Goal: Register for event/course

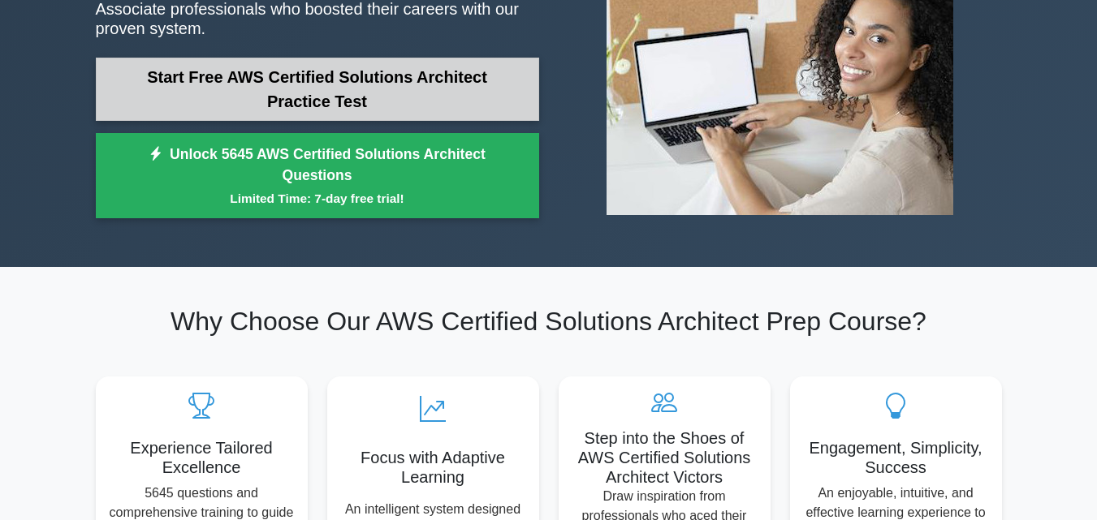
click at [359, 94] on link "Start Free AWS Certified Solutions Architect Practice Test" at bounding box center [317, 89] width 443 height 63
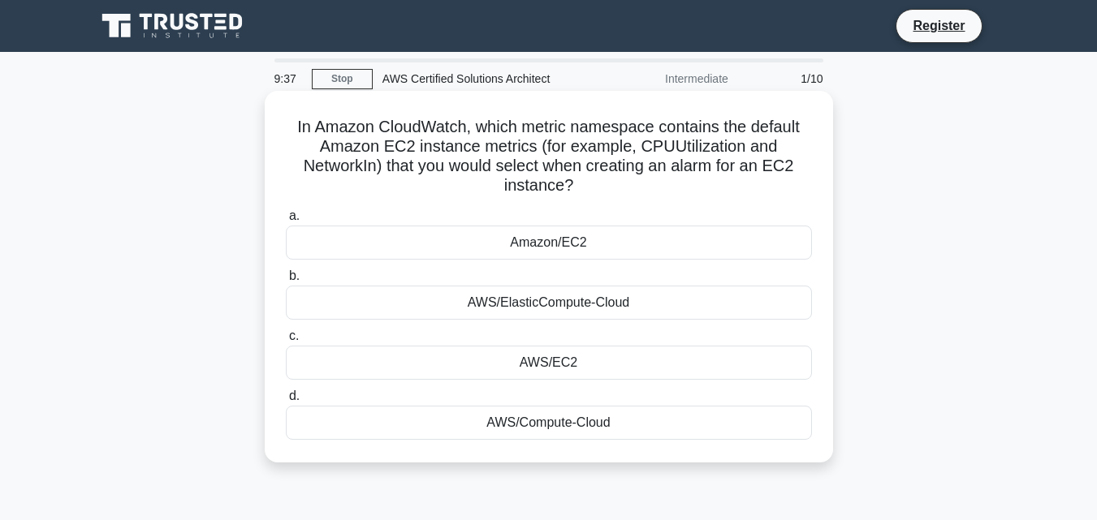
click at [550, 365] on div "AWS/EC2" at bounding box center [549, 363] width 526 height 34
click at [286, 342] on input "c. AWS/EC2" at bounding box center [286, 336] width 0 height 11
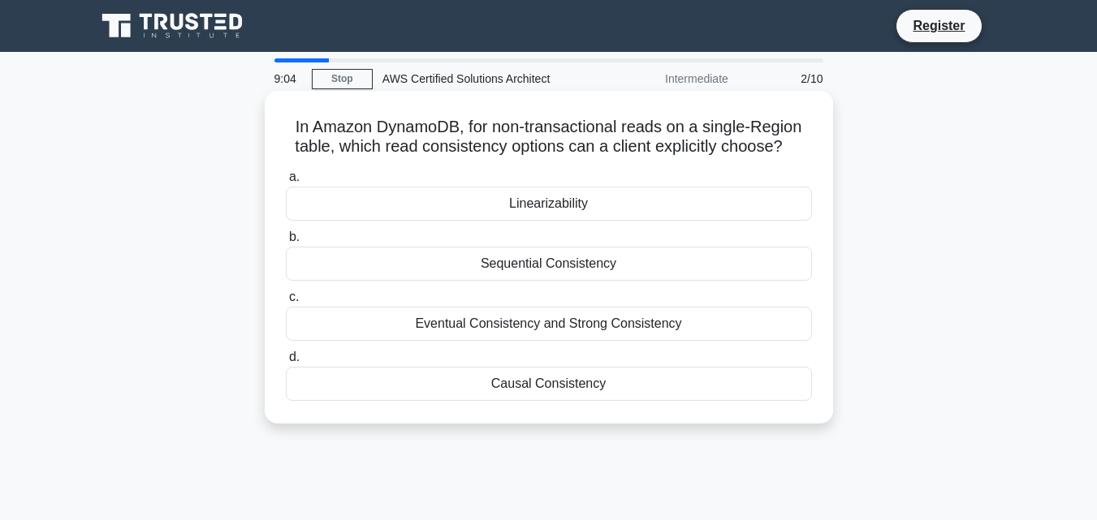
click at [578, 264] on div "Sequential Consistency" at bounding box center [549, 264] width 526 height 34
click at [286, 243] on input "b. Sequential Consistency" at bounding box center [286, 237] width 0 height 11
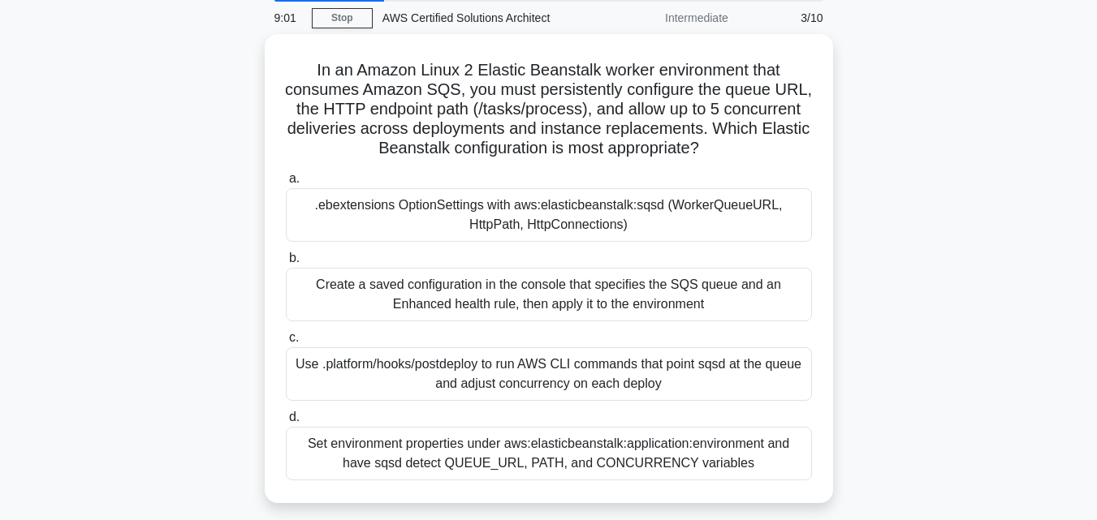
scroll to position [67, 0]
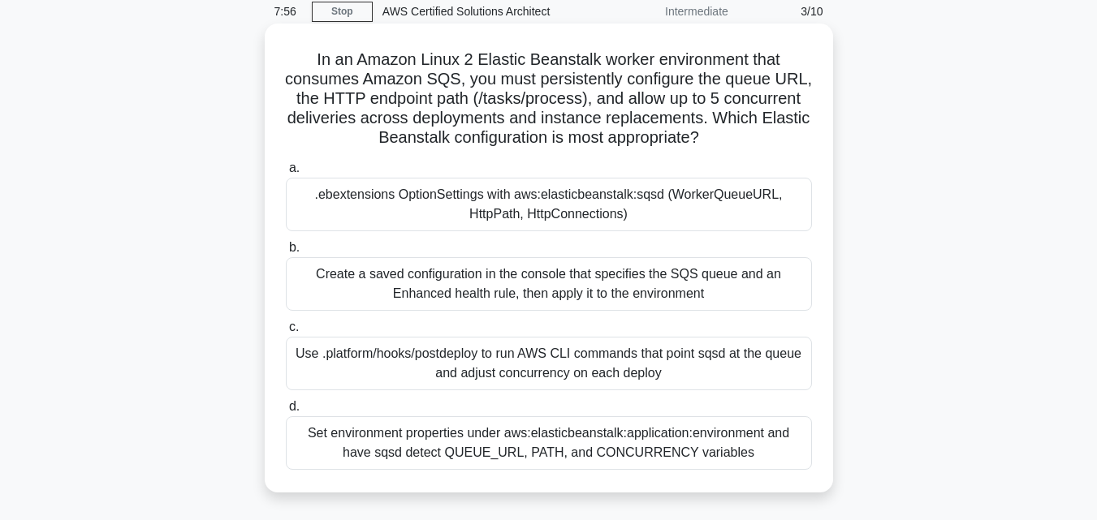
click at [575, 196] on div ".ebextensions OptionSettings with aws:elasticbeanstalk:sqsd (WorkerQueueURL, Ht…" at bounding box center [549, 205] width 526 height 54
click at [286, 174] on input "a. .ebextensions OptionSettings with aws:elasticbeanstalk:sqsd (WorkerQueueURL,…" at bounding box center [286, 168] width 0 height 11
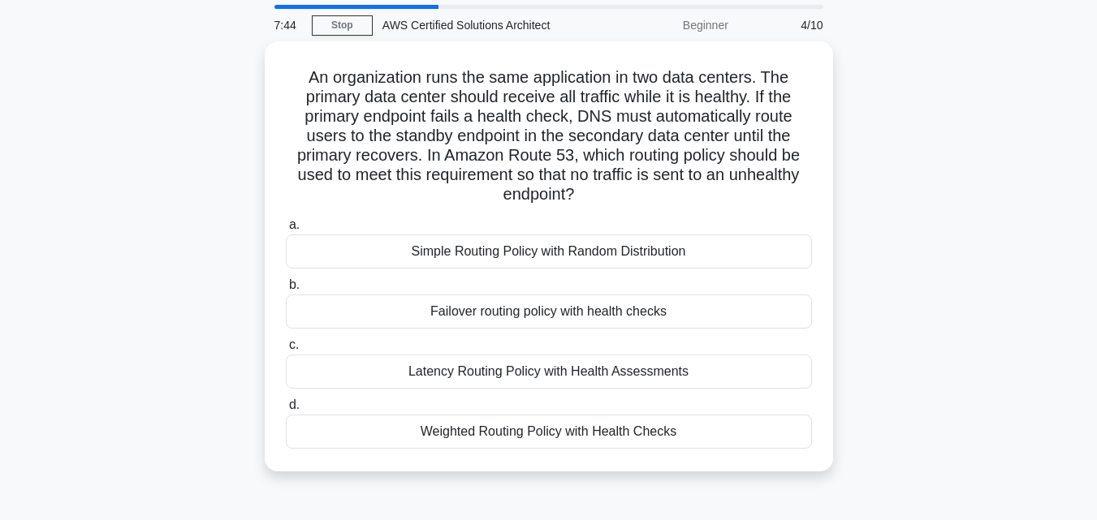
scroll to position [54, 0]
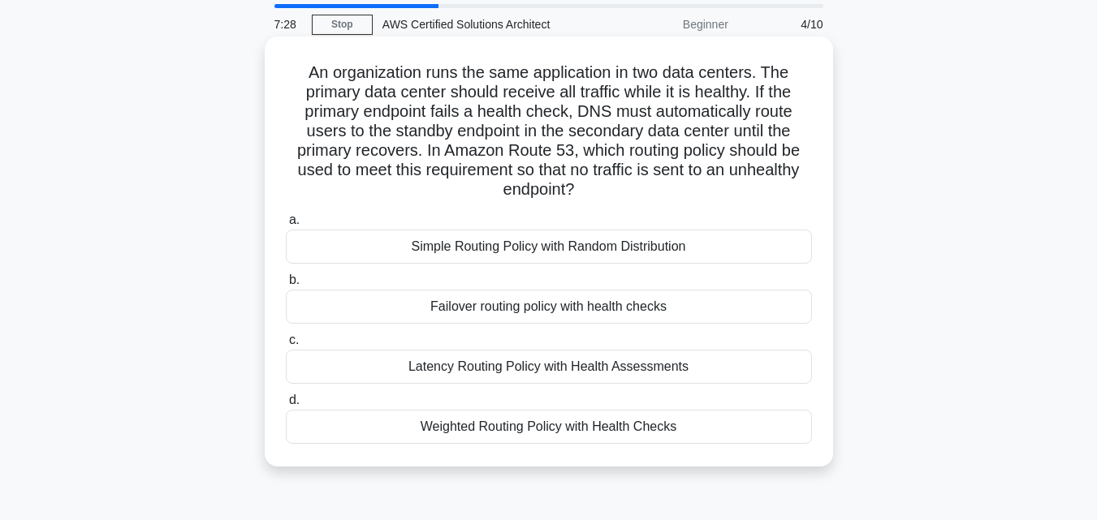
click at [565, 313] on div "Failover routing policy with health checks" at bounding box center [549, 307] width 526 height 34
click at [286, 286] on input "b. Failover routing policy with health checks" at bounding box center [286, 280] width 0 height 11
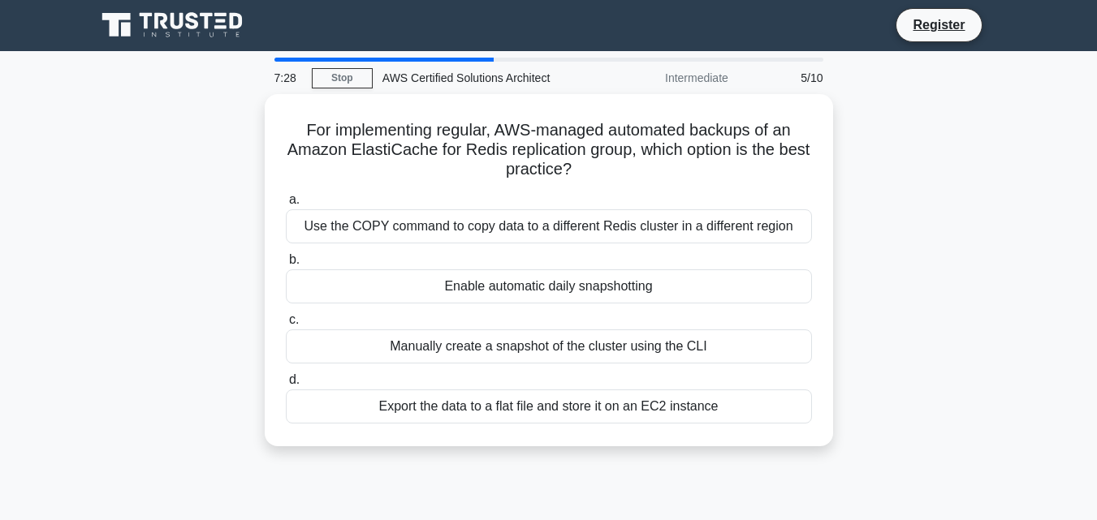
scroll to position [0, 0]
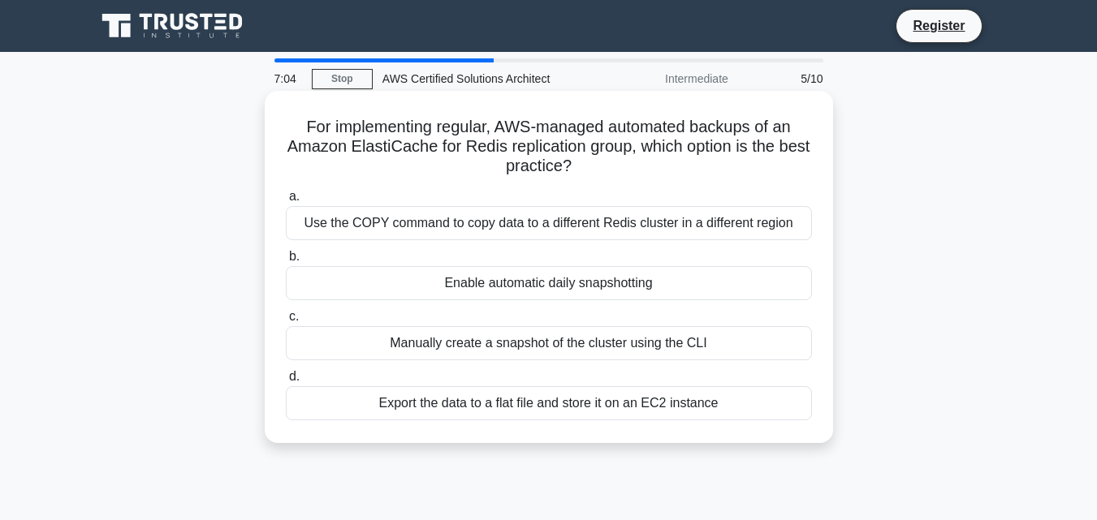
click at [542, 283] on div "Enable automatic daily snapshotting" at bounding box center [549, 283] width 526 height 34
click at [286, 262] on input "b. Enable automatic daily snapshotting" at bounding box center [286, 257] width 0 height 11
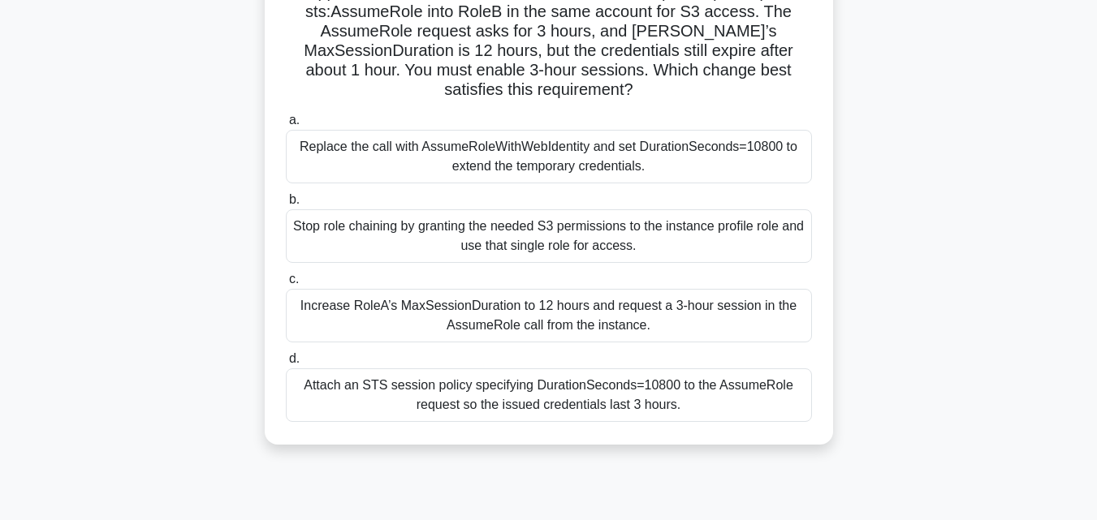
scroll to position [162, 0]
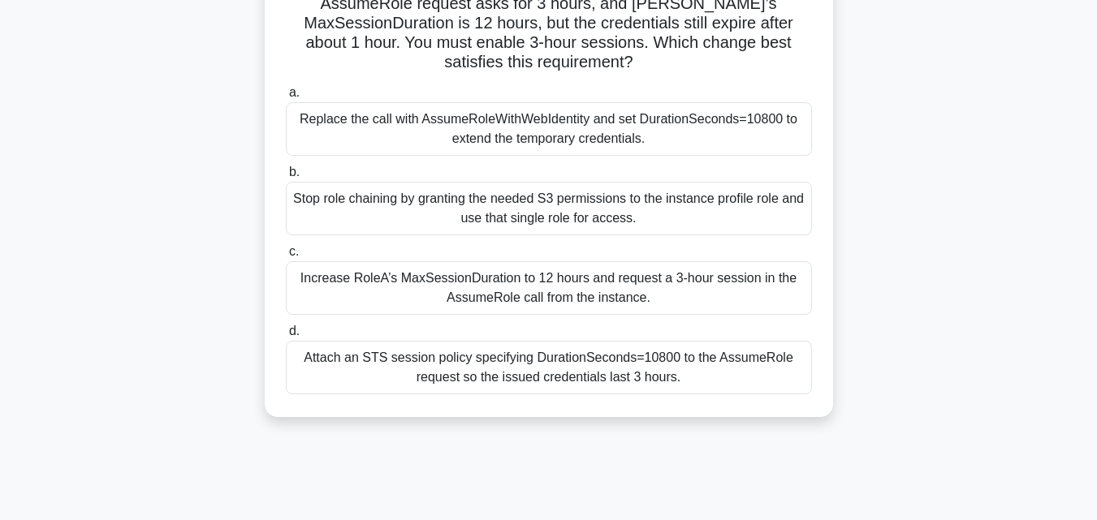
click at [557, 375] on div "Attach an STS session policy specifying DurationSeconds=10800 to the AssumeRole…" at bounding box center [549, 368] width 526 height 54
click at [286, 337] on input "d. Attach an STS session policy specifying DurationSeconds=10800 to the AssumeR…" at bounding box center [286, 331] width 0 height 11
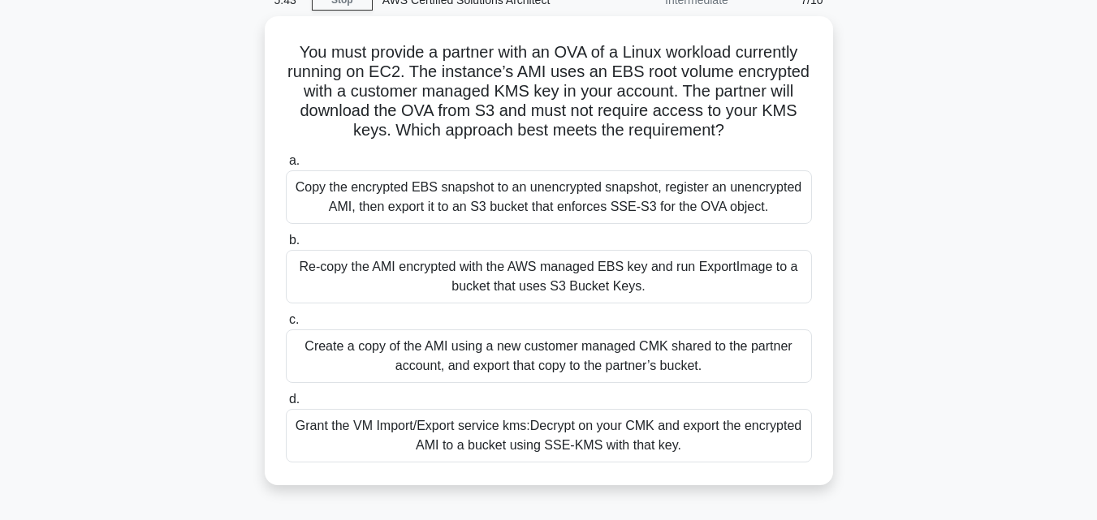
scroll to position [81, 0]
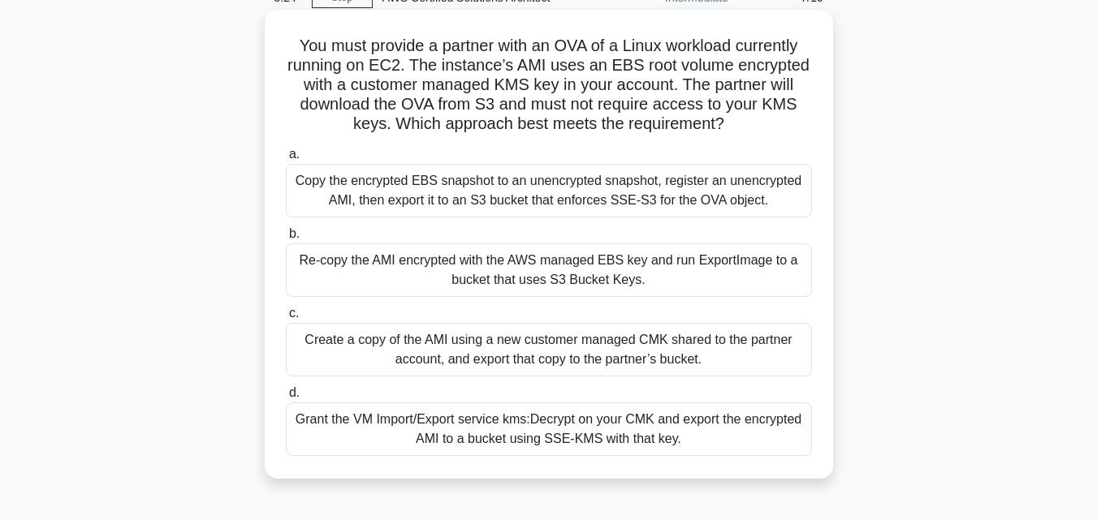
click at [592, 424] on div "Grant the VM Import/Export service kms:Decrypt on your CMK and export the encry…" at bounding box center [549, 430] width 526 height 54
click at [286, 399] on input "d. Grant the VM Import/Export service kms:Decrypt on your CMK and export the en…" at bounding box center [286, 393] width 0 height 11
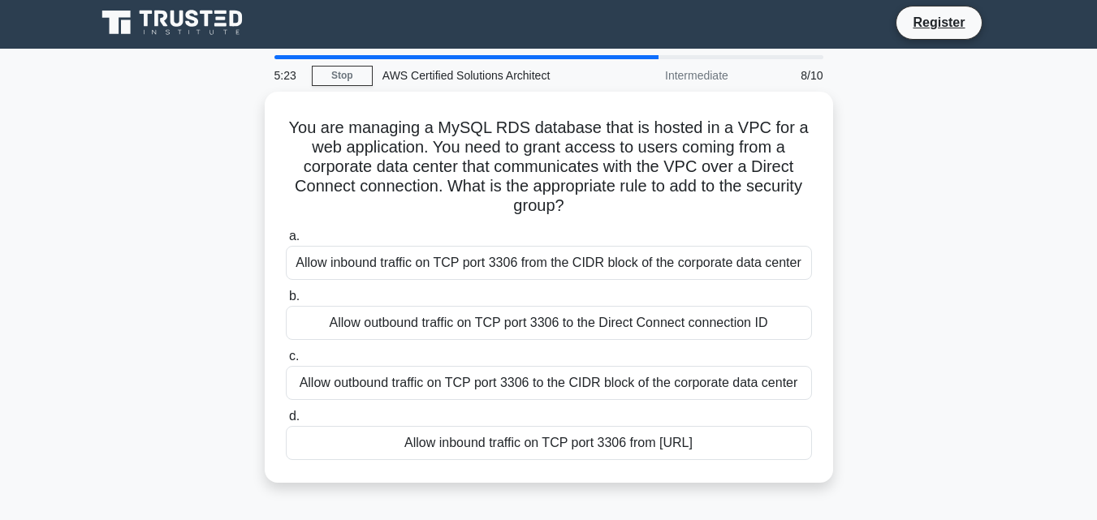
scroll to position [0, 0]
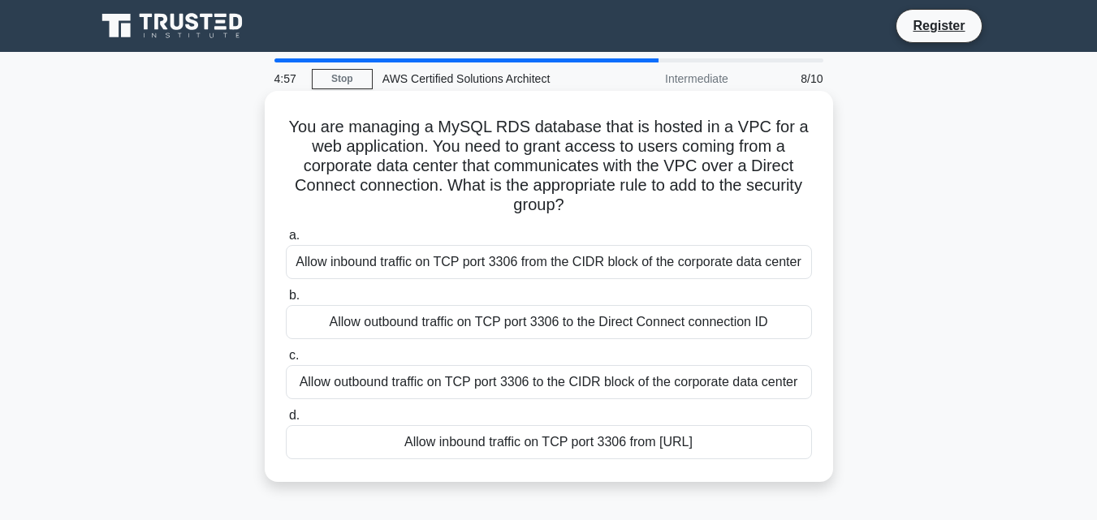
click at [584, 265] on div "Allow inbound traffic on TCP port 3306 from the CIDR block of the corporate dat…" at bounding box center [549, 262] width 526 height 34
click at [286, 241] on input "a. Allow inbound traffic on TCP port 3306 from the CIDR block of the corporate …" at bounding box center [286, 236] width 0 height 11
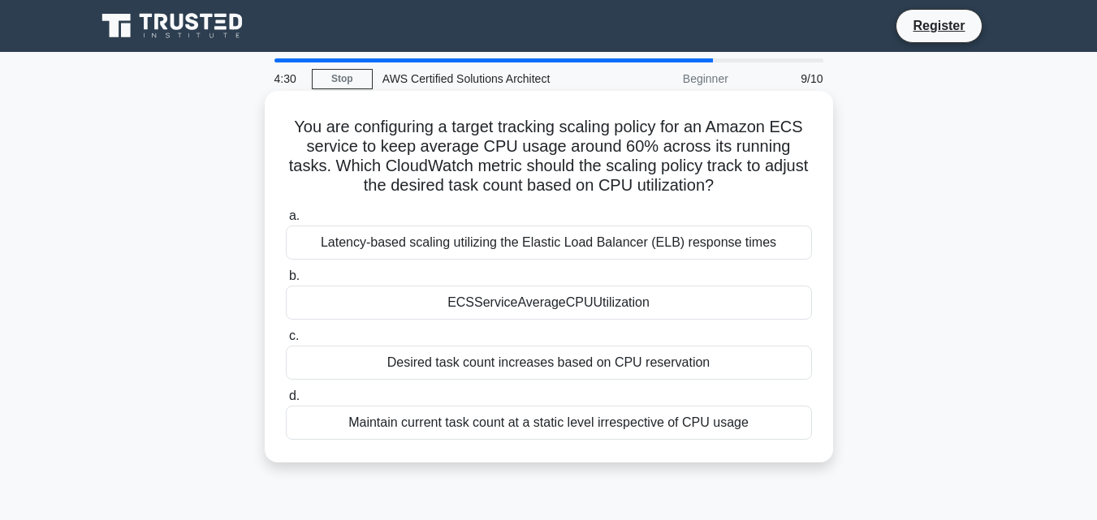
click at [608, 304] on div "ECSServiceAverageCPUUtilization" at bounding box center [549, 303] width 526 height 34
click at [286, 282] on input "b. ECSServiceAverageCPUUtilization" at bounding box center [286, 276] width 0 height 11
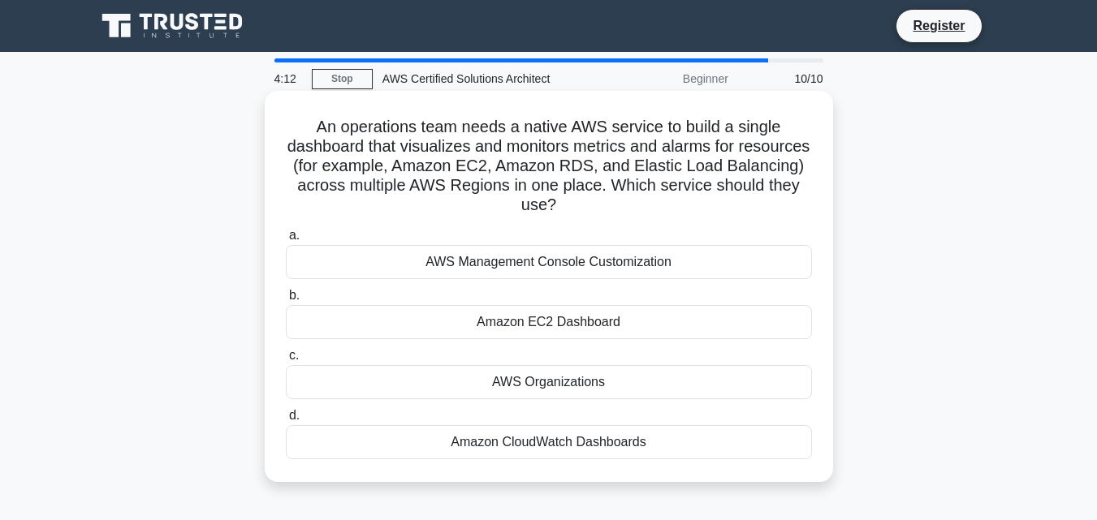
click at [466, 448] on div "Amazon CloudWatch Dashboards" at bounding box center [549, 442] width 526 height 34
click at [286, 421] on input "d. Amazon CloudWatch Dashboards" at bounding box center [286, 416] width 0 height 11
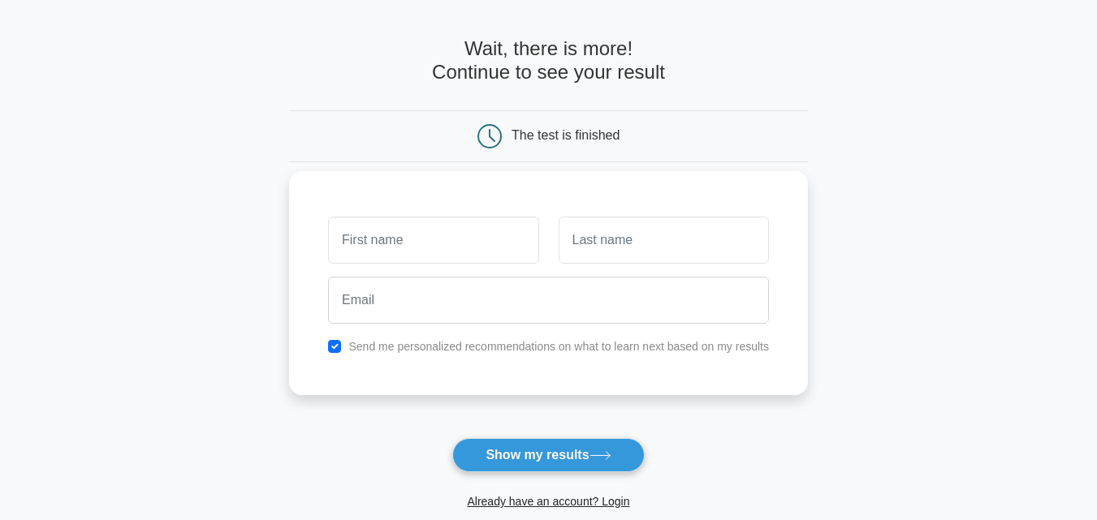
scroll to position [54, 0]
click at [496, 352] on label "Send me personalized recommendations on what to learn next based on my results" at bounding box center [558, 345] width 421 height 13
click at [487, 350] on label "Send me personalized recommendations on what to learn next based on my results" at bounding box center [558, 345] width 421 height 13
click at [334, 344] on input "checkbox" at bounding box center [334, 345] width 13 height 13
checkbox input "false"
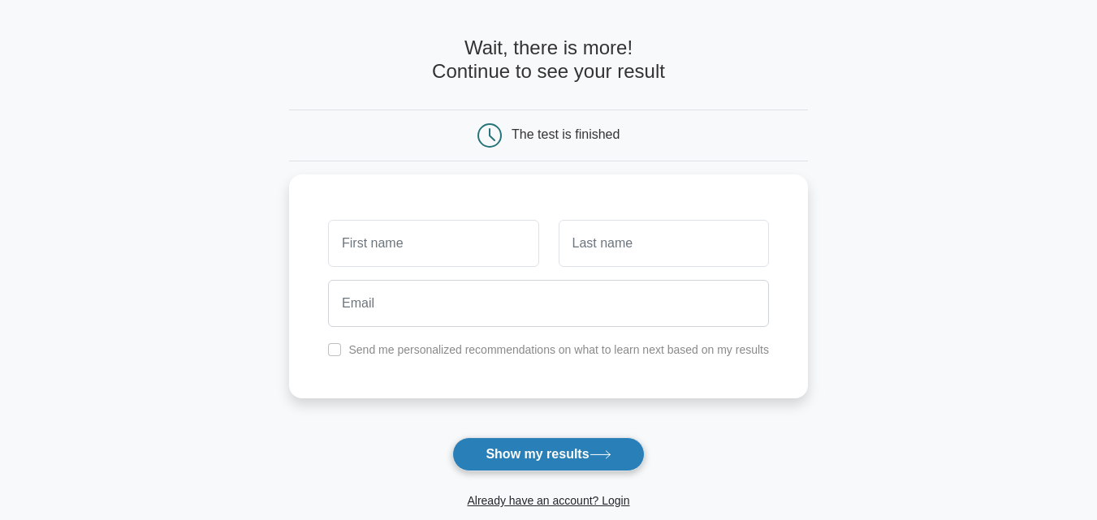
click at [564, 455] on button "Show my results" at bounding box center [548, 455] width 192 height 34
